Goal: Task Accomplishment & Management: Use online tool/utility

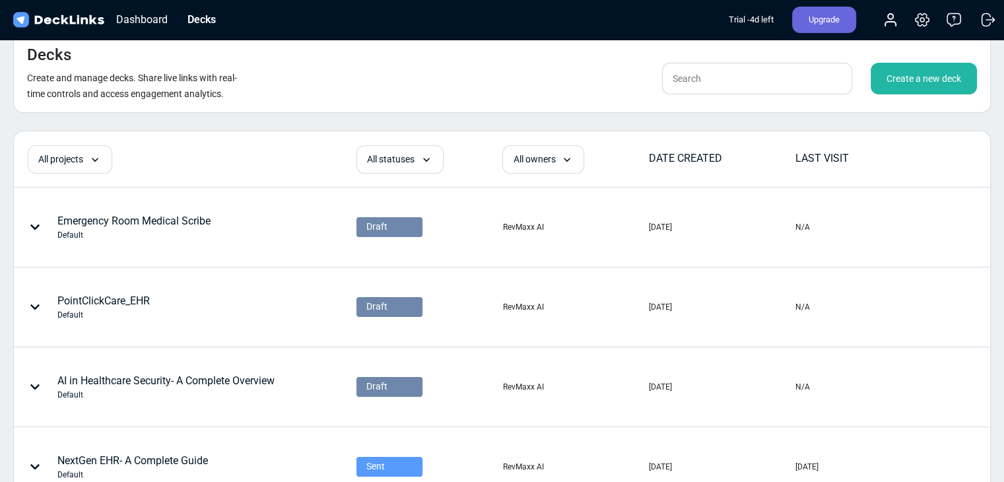
click at [921, 84] on div "Create a new deck" at bounding box center [923, 79] width 106 height 32
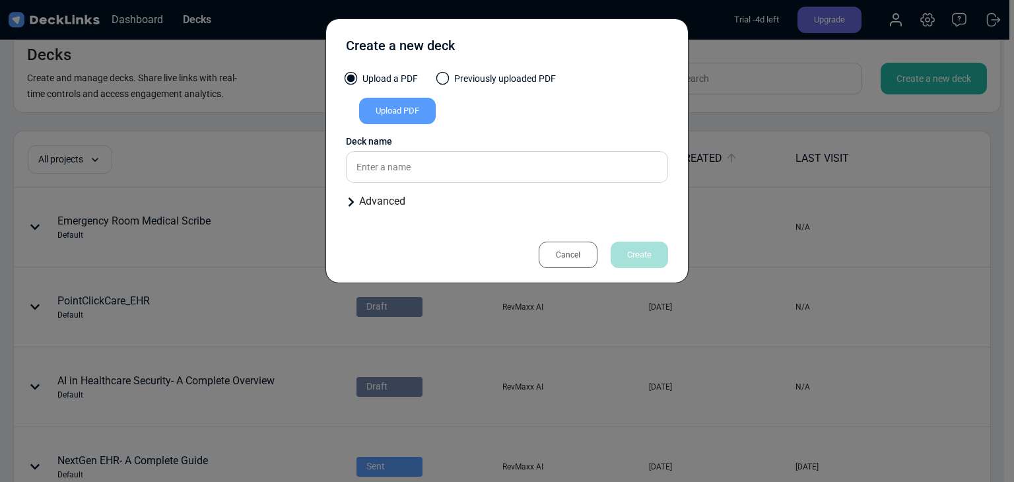
click at [412, 117] on div "Upload PDF" at bounding box center [397, 111] width 77 height 26
click at [0, 0] on input "Upload PDF" at bounding box center [0, 0] width 0 height 0
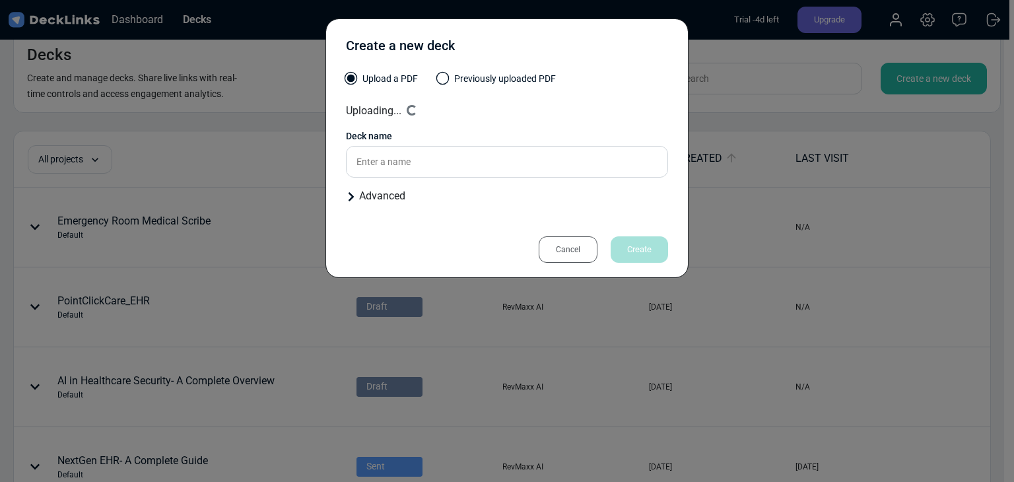
type input "AI Medical Tools_ Key Considerations for Healthcare Practices"
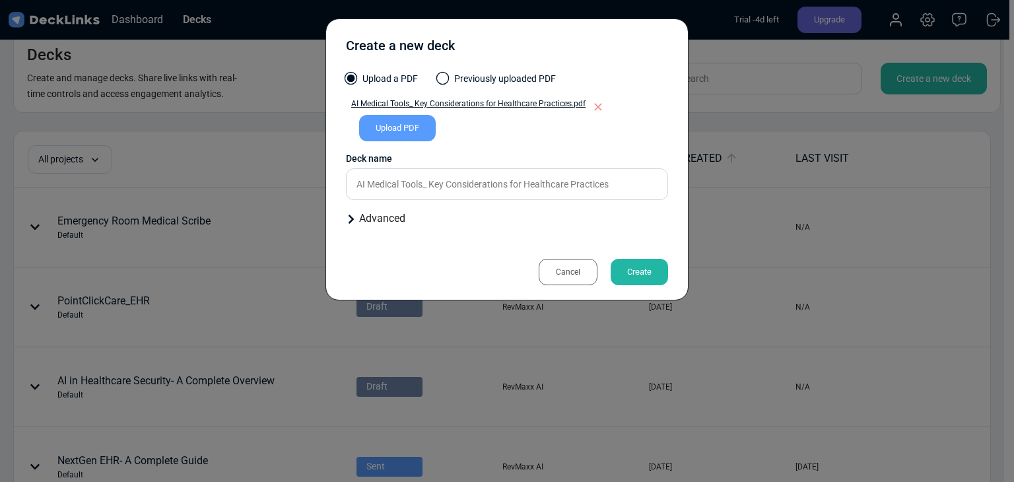
click at [641, 257] on div "Cancel Create" at bounding box center [507, 265] width 322 height 30
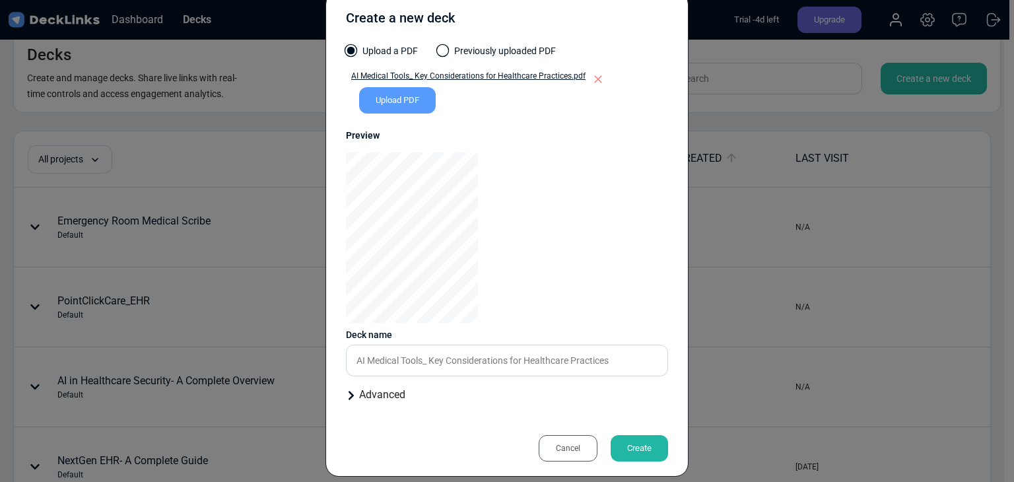
scroll to position [41, 0]
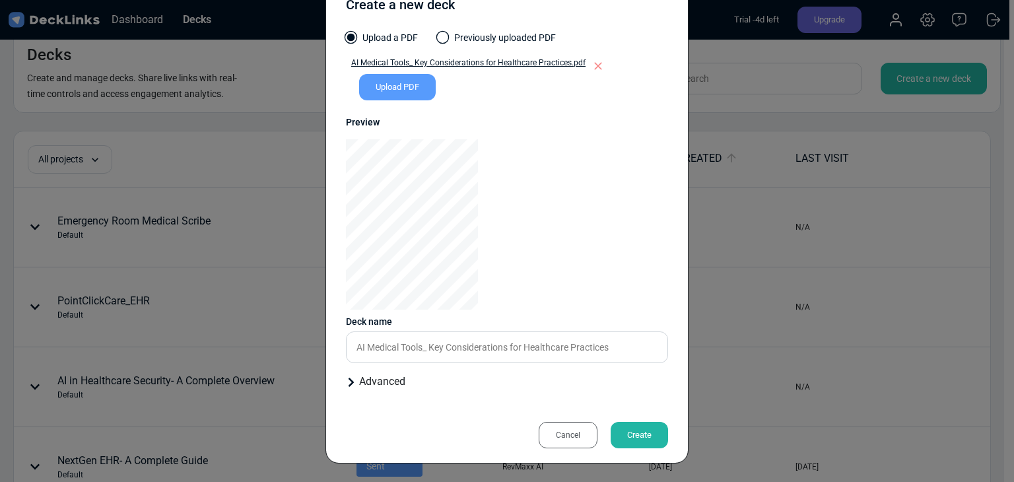
click at [631, 438] on div "Create" at bounding box center [638, 435] width 57 height 26
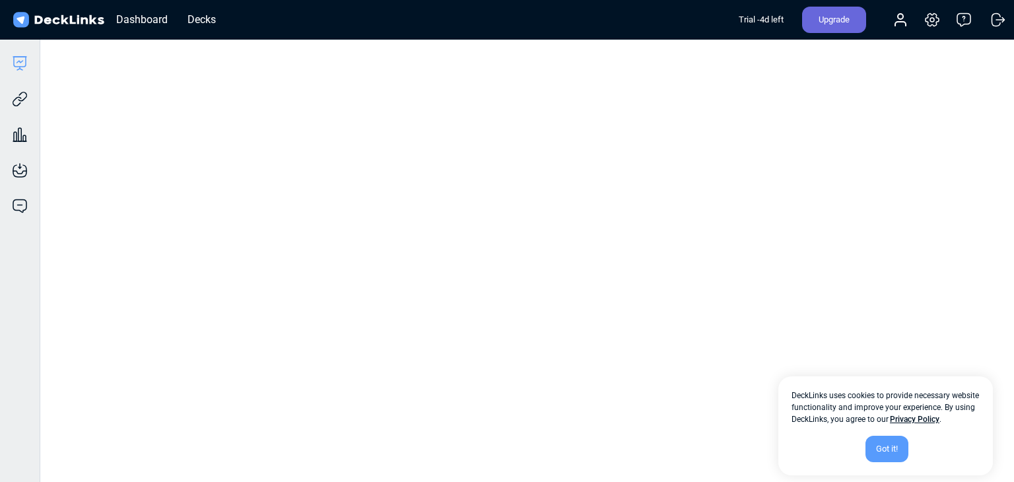
click at [902, 455] on div "Got it!" at bounding box center [886, 449] width 43 height 26
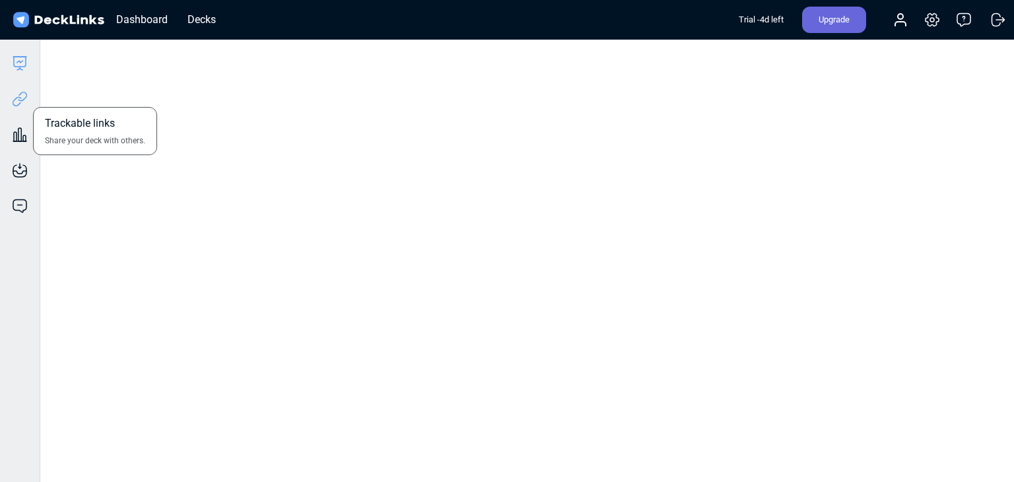
click at [21, 96] on icon at bounding box center [20, 99] width 16 height 16
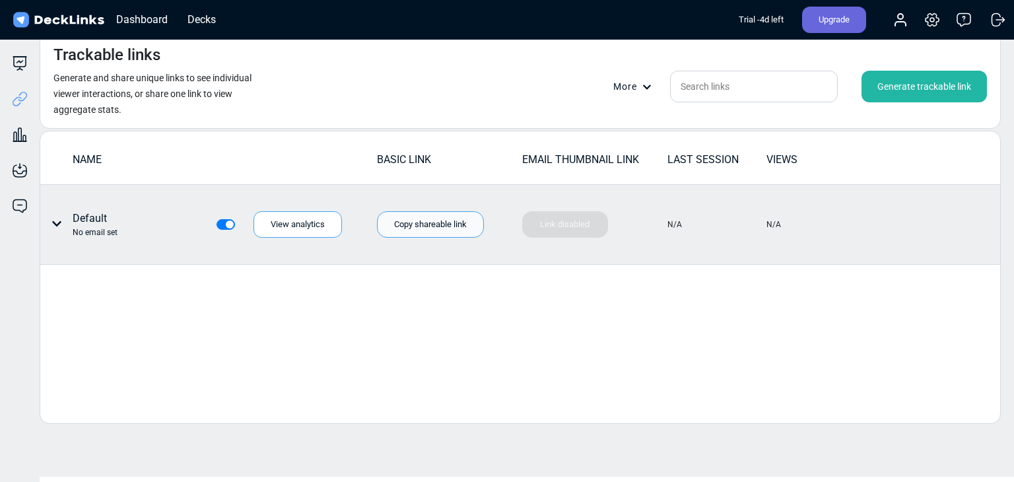
click at [407, 225] on div "Copy shareable link" at bounding box center [430, 224] width 107 height 26
click at [449, 216] on div "Copy shareable link" at bounding box center [430, 224] width 107 height 26
